Goal: Transaction & Acquisition: Subscribe to service/newsletter

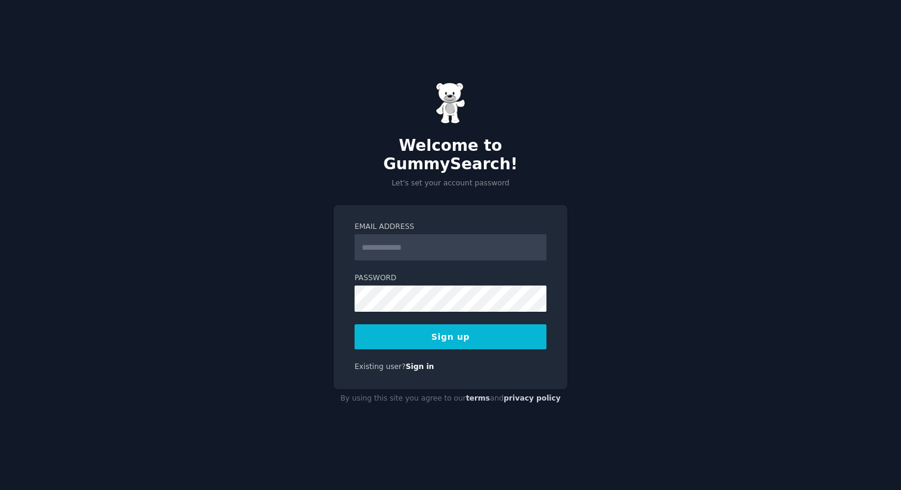
click at [408, 246] on input "Email Address" at bounding box center [451, 247] width 192 height 26
type input "**********"
click at [478, 324] on button "Sign up" at bounding box center [451, 336] width 192 height 25
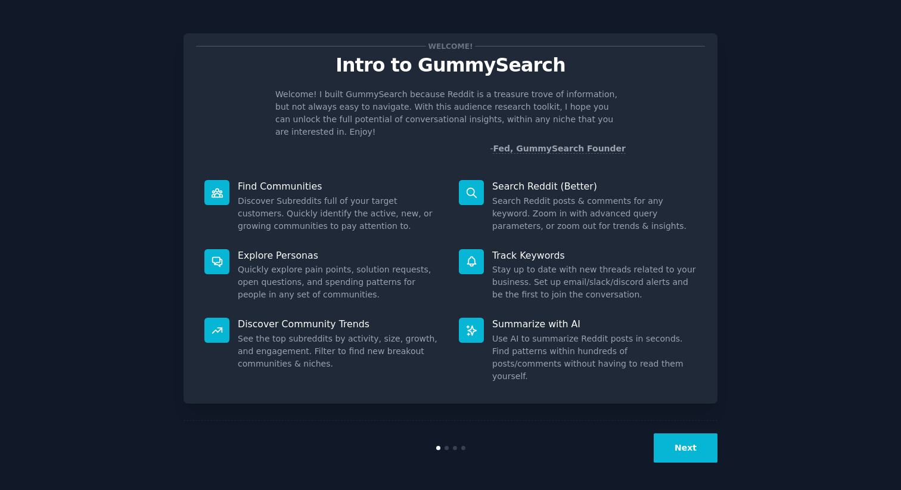
click at [688, 445] on button "Next" at bounding box center [686, 447] width 64 height 29
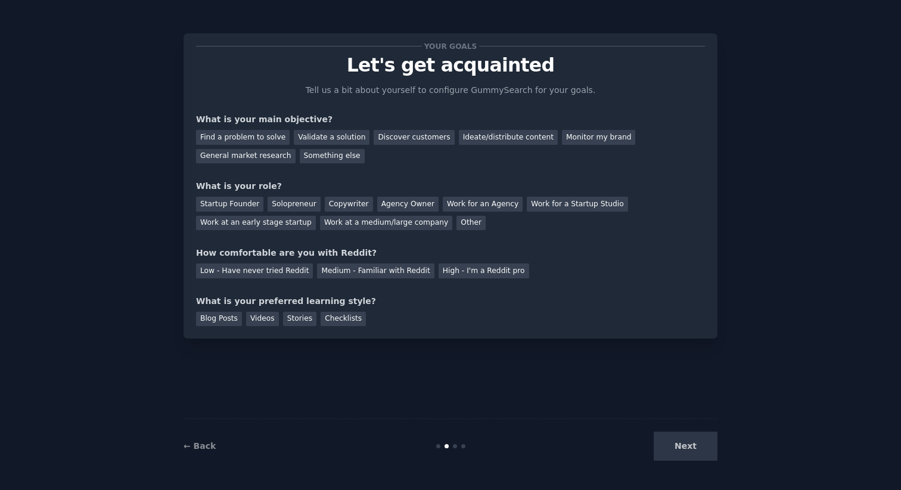
click at [688, 445] on div "Next" at bounding box center [629, 446] width 178 height 29
click at [689, 441] on div "Next" at bounding box center [629, 446] width 178 height 29
click at [690, 450] on div "Next" at bounding box center [629, 446] width 178 height 29
click at [782, 203] on div "Your goals Let's get acquainted Tell us a bit about yourself to configure Gummy…" at bounding box center [451, 245] width 868 height 457
click at [253, 156] on div "General market research" at bounding box center [246, 156] width 100 height 15
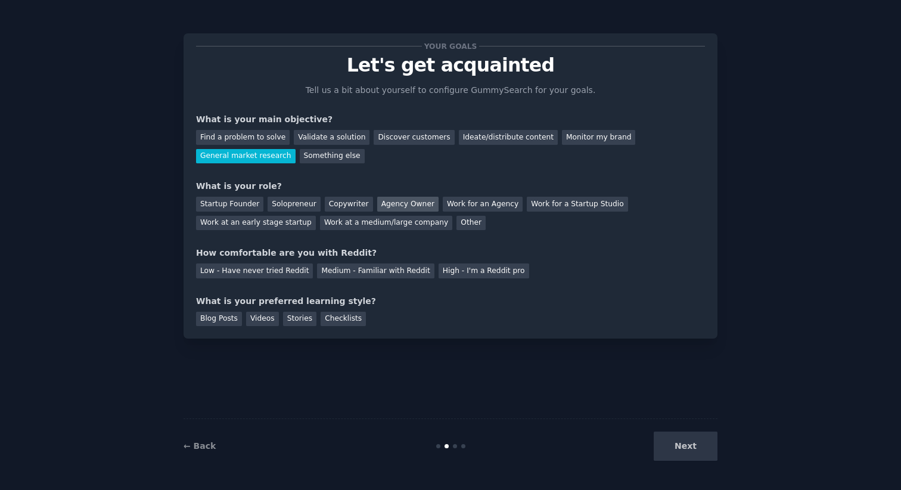
click at [397, 203] on div "Agency Owner" at bounding box center [407, 204] width 61 height 15
click at [275, 269] on div "Low - Have never tried Reddit" at bounding box center [254, 271] width 117 height 15
click at [345, 322] on div "Checklists" at bounding box center [343, 319] width 45 height 15
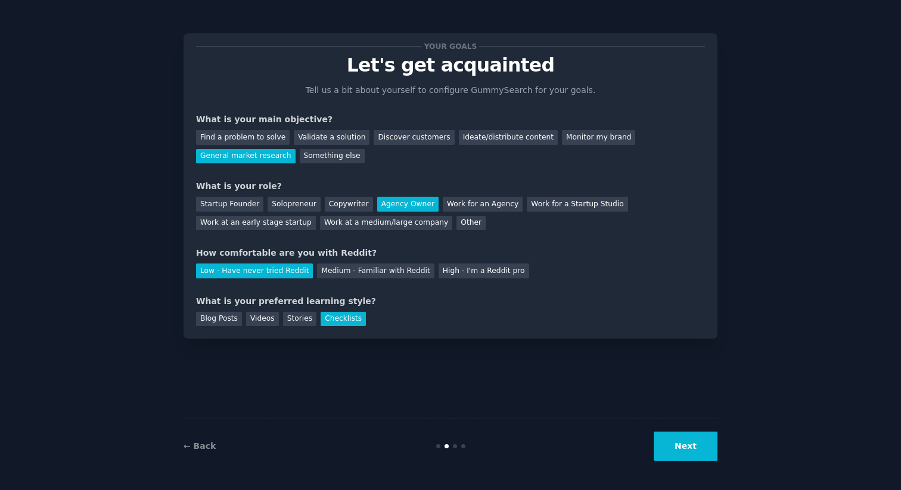
click at [702, 441] on button "Next" at bounding box center [686, 446] width 64 height 29
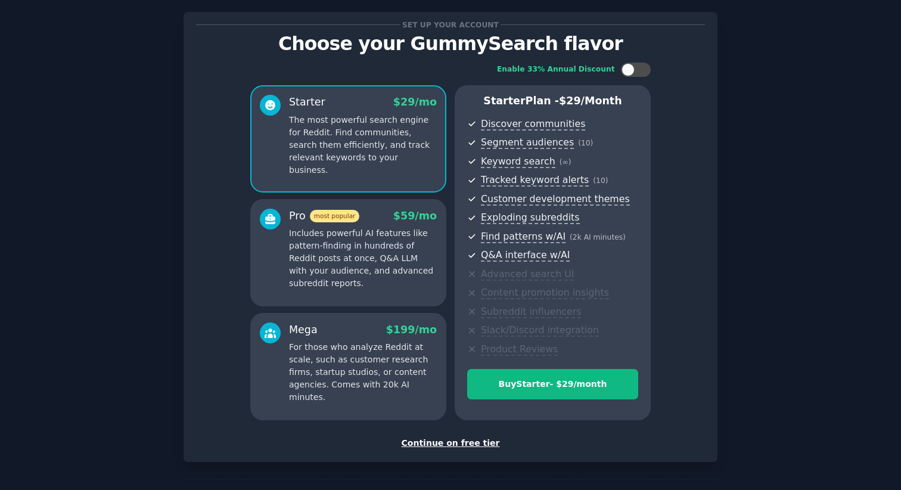
scroll to position [26, 0]
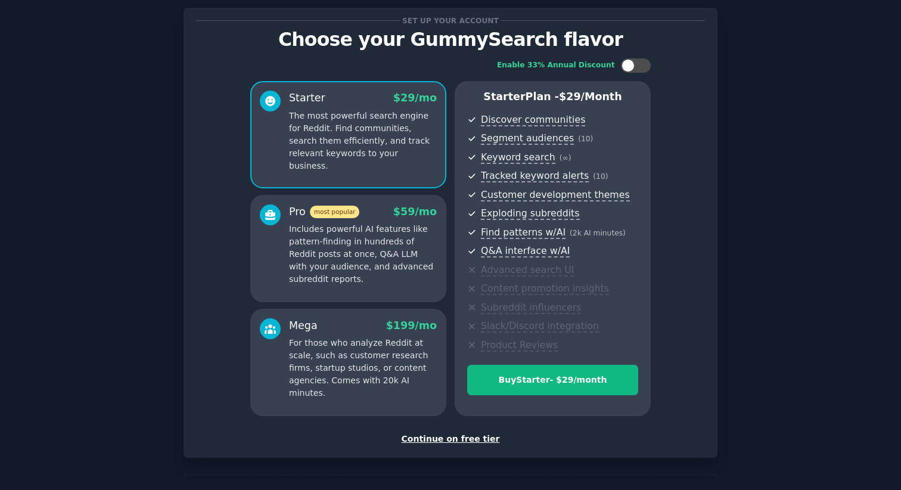
click at [463, 438] on div "Continue on free tier" at bounding box center [450, 439] width 509 height 13
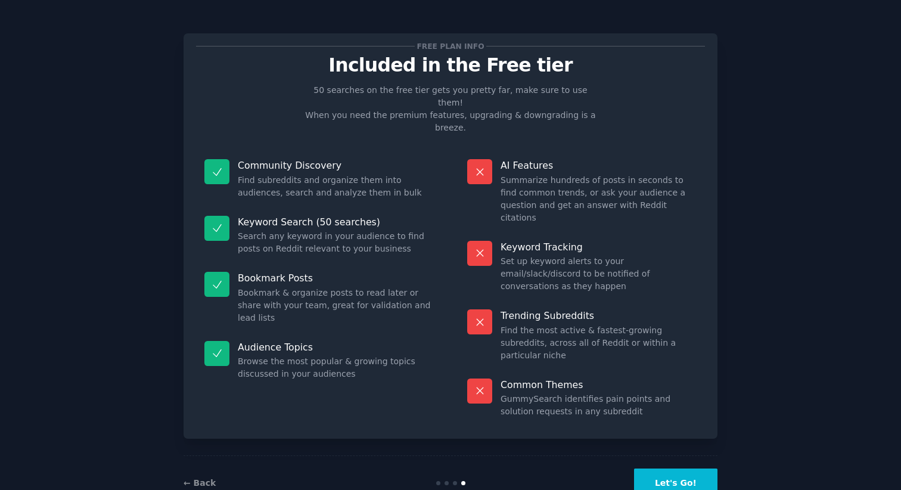
click at [693, 469] on button "Let's Go!" at bounding box center [675, 483] width 83 height 29
